Goal: Book appointment/travel/reservation

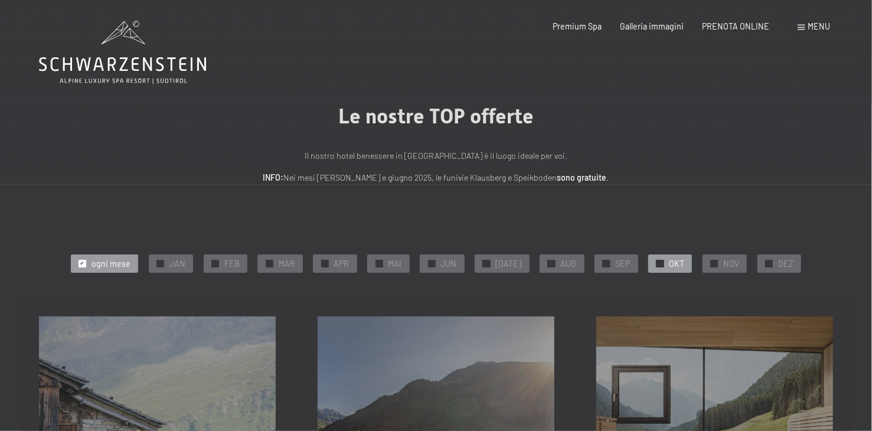
click at [669, 263] on span "OKT" at bounding box center [676, 264] width 15 height 12
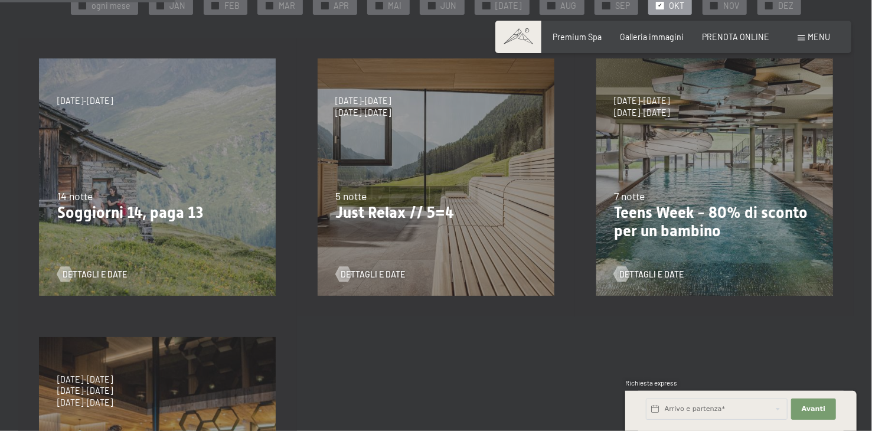
scroll to position [236, 0]
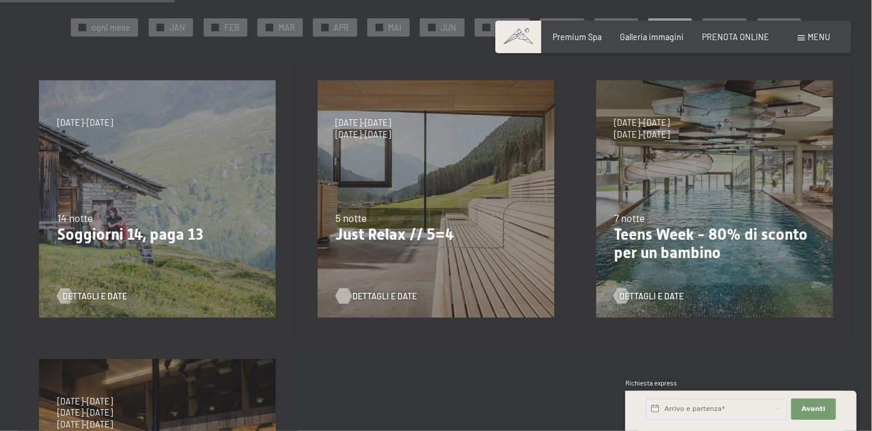
click at [377, 295] on span "Dettagli e Date" at bounding box center [384, 296] width 64 height 12
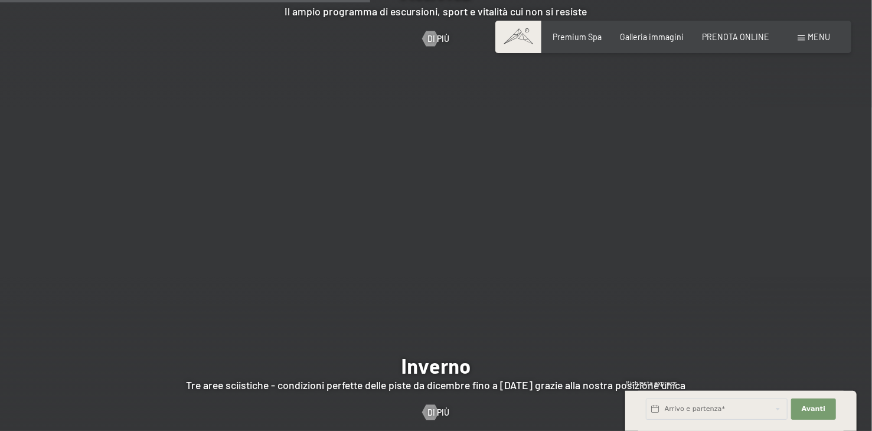
scroll to position [2715, 0]
